Goal: Transaction & Acquisition: Purchase product/service

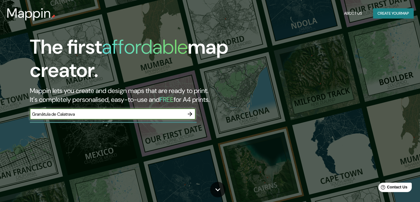
type input "Granátula de Calatrava"
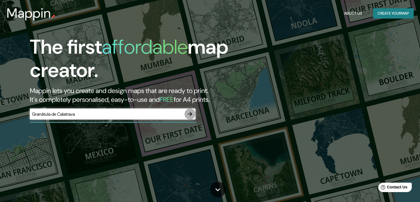
click at [190, 114] on icon "button" at bounding box center [190, 114] width 4 height 4
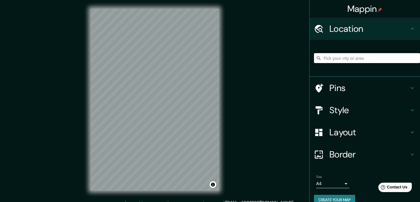
click at [340, 60] on input "Pick your city or area" at bounding box center [367, 58] width 106 height 10
type input "s"
type input "e"
click at [221, 103] on div "© Mapbox © OpenStreetMap Improve this map" at bounding box center [155, 99] width 146 height 199
click at [352, 58] on input "Pick your city or area" at bounding box center [367, 58] width 106 height 10
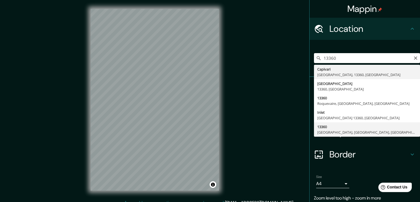
type input "13360, Granátula de Calatrava, provincia de Ciudad Real, España"
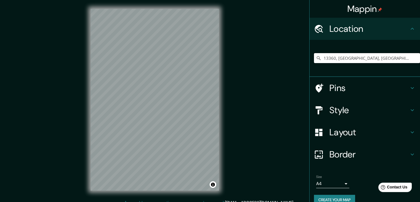
scroll to position [9, 0]
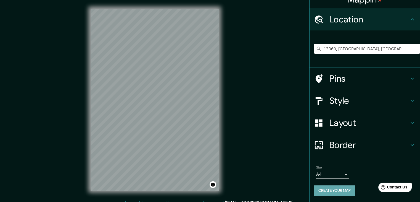
click at [334, 188] on button "Create your map" at bounding box center [334, 190] width 41 height 10
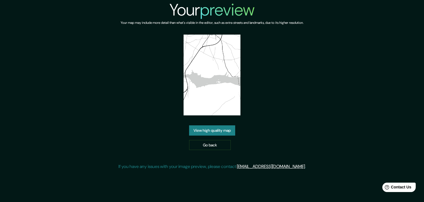
click at [204, 131] on link "View high quality map" at bounding box center [212, 130] width 46 height 10
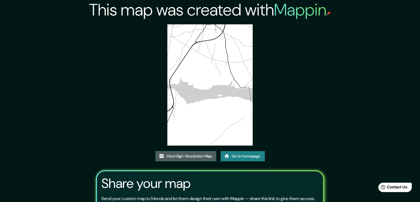
click at [184, 156] on link "View High-Resolution Map" at bounding box center [185, 156] width 61 height 10
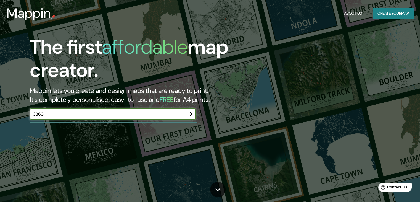
type input "13360"
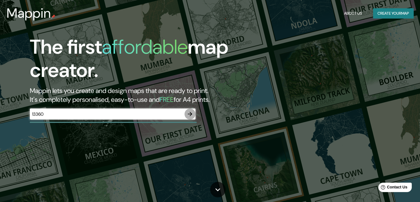
click at [190, 116] on icon "button" at bounding box center [190, 113] width 7 height 7
